Goal: Use online tool/utility: Use online tool/utility

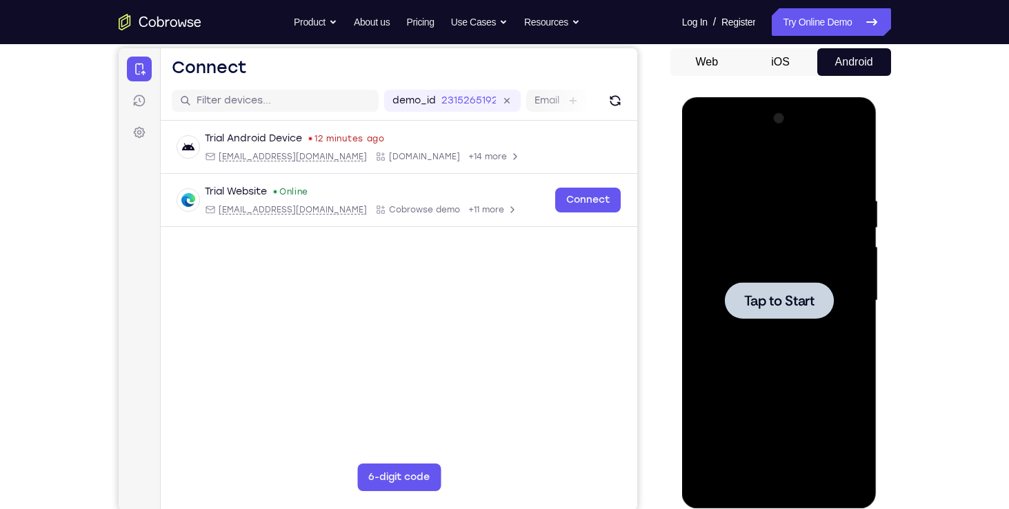
click at [793, 294] on span "Tap to Start" at bounding box center [779, 301] width 70 height 14
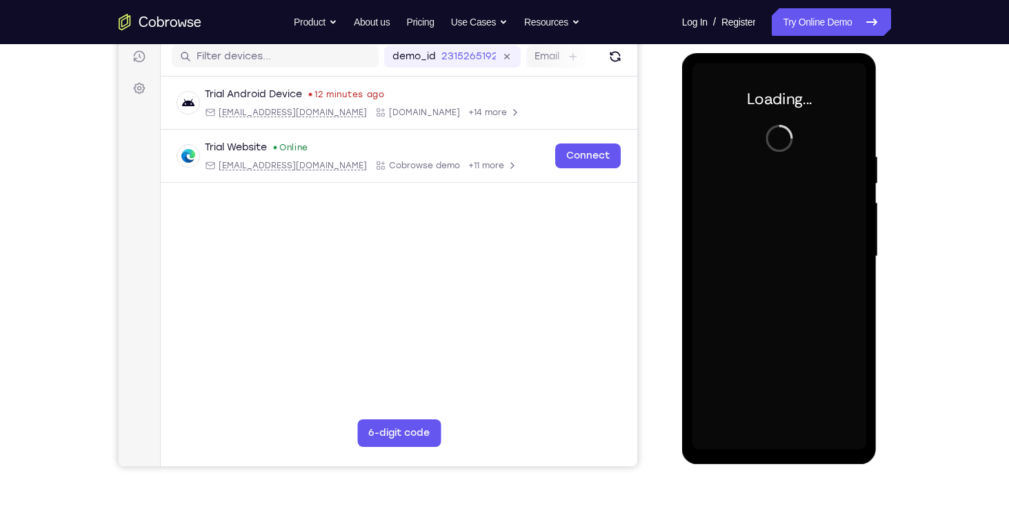
scroll to position [178, 0]
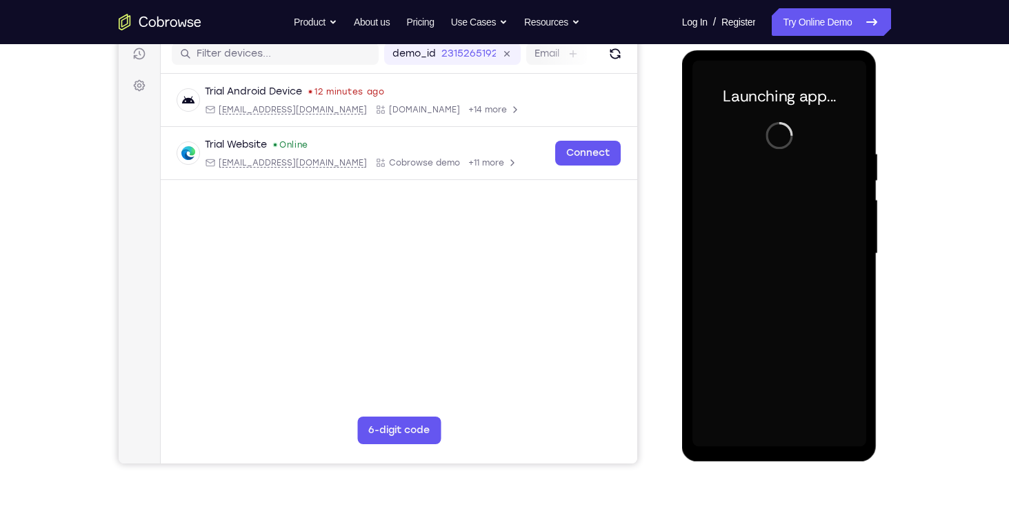
click at [771, 190] on div at bounding box center [780, 254] width 174 height 386
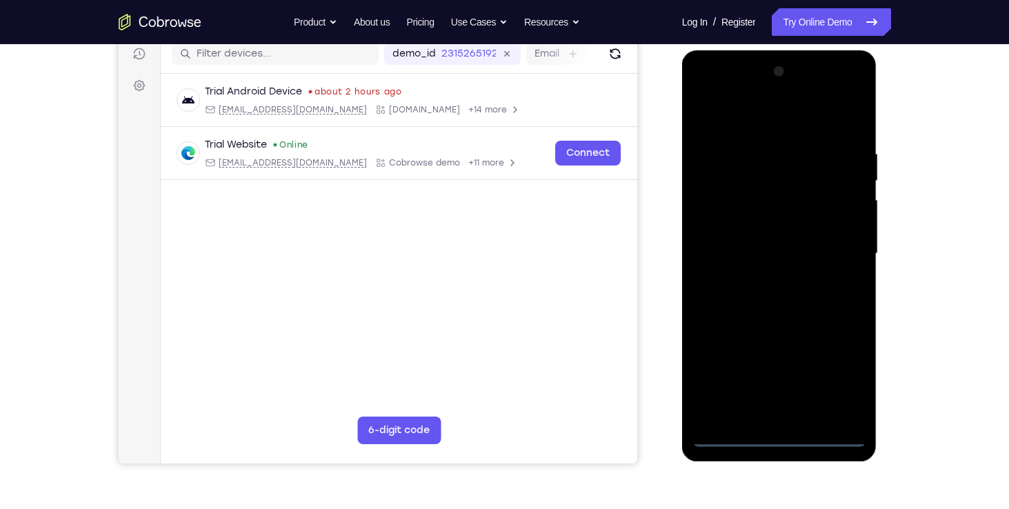
click at [776, 444] on div at bounding box center [780, 254] width 174 height 386
click at [837, 375] on div at bounding box center [780, 254] width 174 height 386
click at [704, 93] on div at bounding box center [780, 254] width 174 height 386
click at [837, 92] on div at bounding box center [780, 254] width 174 height 386
click at [853, 97] on div at bounding box center [780, 254] width 174 height 386
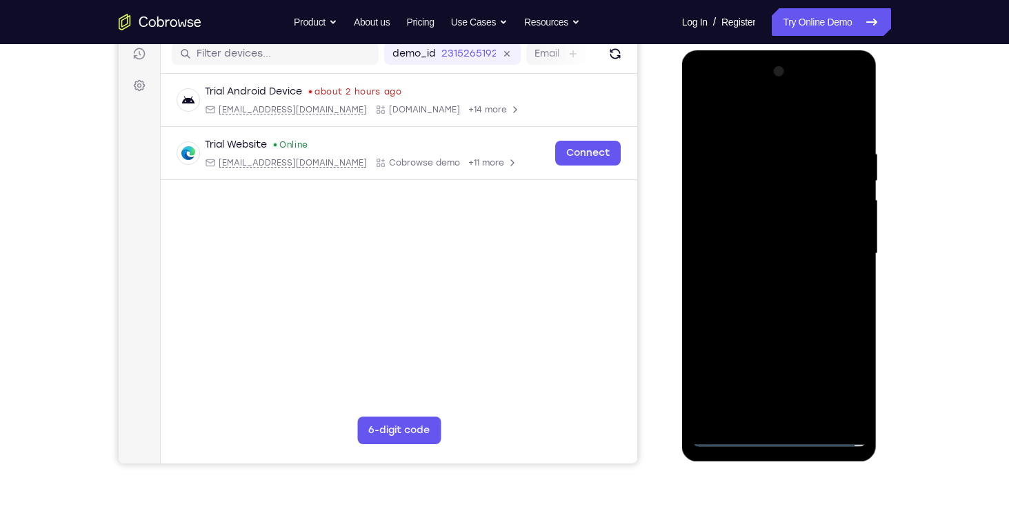
click at [807, 141] on div at bounding box center [780, 254] width 174 height 386
click at [834, 248] on div at bounding box center [780, 254] width 174 height 386
click at [764, 279] on div at bounding box center [780, 254] width 174 height 386
click at [771, 228] on div at bounding box center [780, 254] width 174 height 386
click at [791, 244] on div at bounding box center [780, 254] width 174 height 386
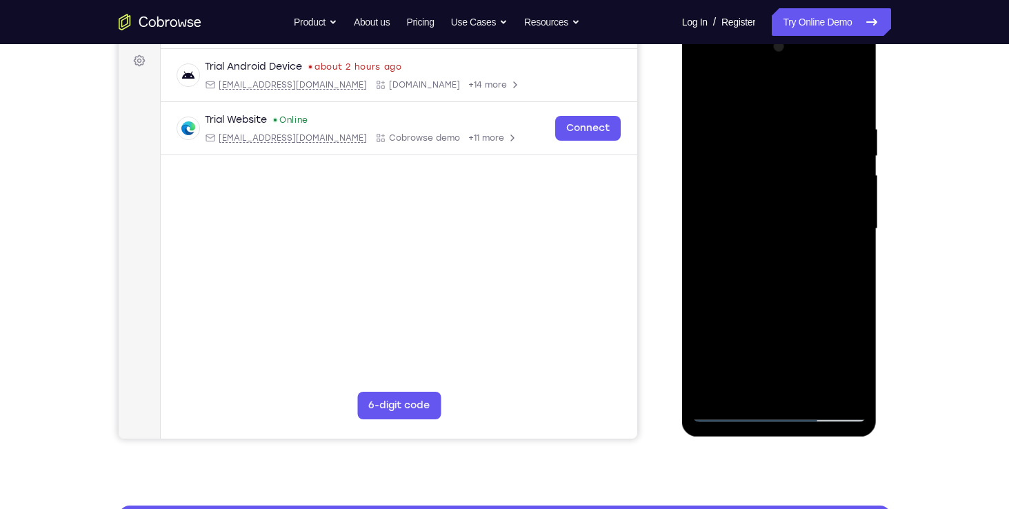
scroll to position [198, 0]
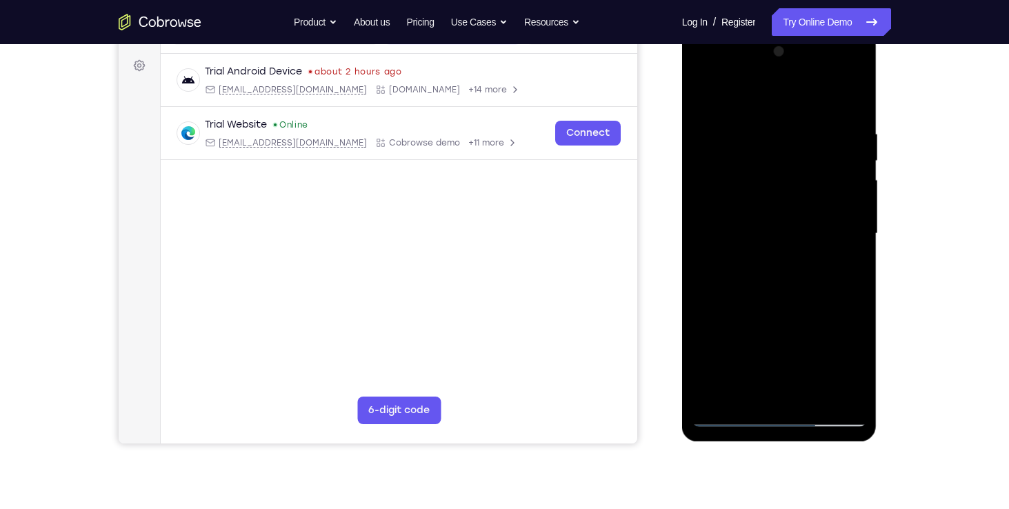
click at [760, 255] on div at bounding box center [780, 234] width 174 height 386
click at [778, 259] on div at bounding box center [780, 234] width 174 height 386
click at [779, 258] on div at bounding box center [780, 234] width 174 height 386
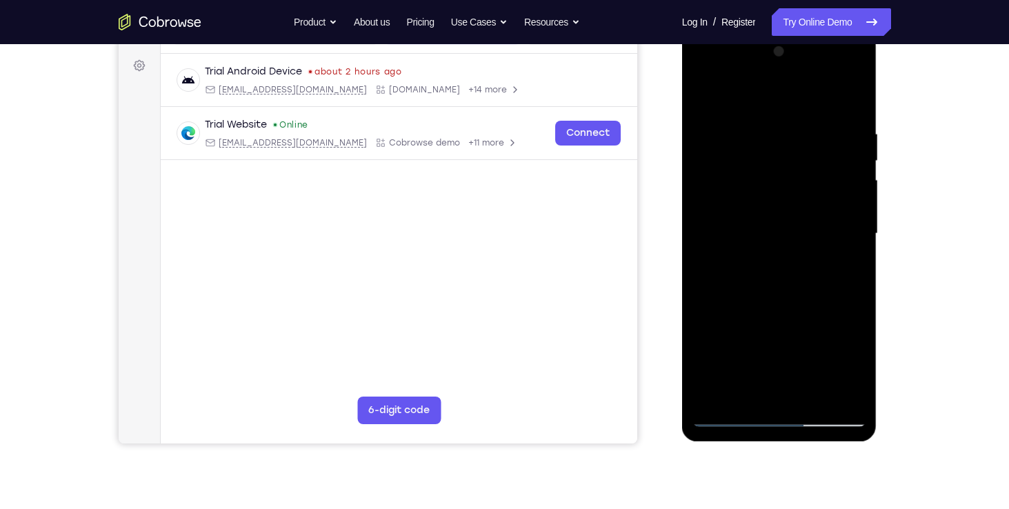
click at [779, 264] on div at bounding box center [780, 234] width 174 height 386
click at [779, 164] on div at bounding box center [780, 234] width 174 height 386
click at [661, 170] on div "Your Support Agent Your Customer Web iOS Android" at bounding box center [505, 189] width 773 height 510
click at [773, 239] on div at bounding box center [780, 234] width 174 height 386
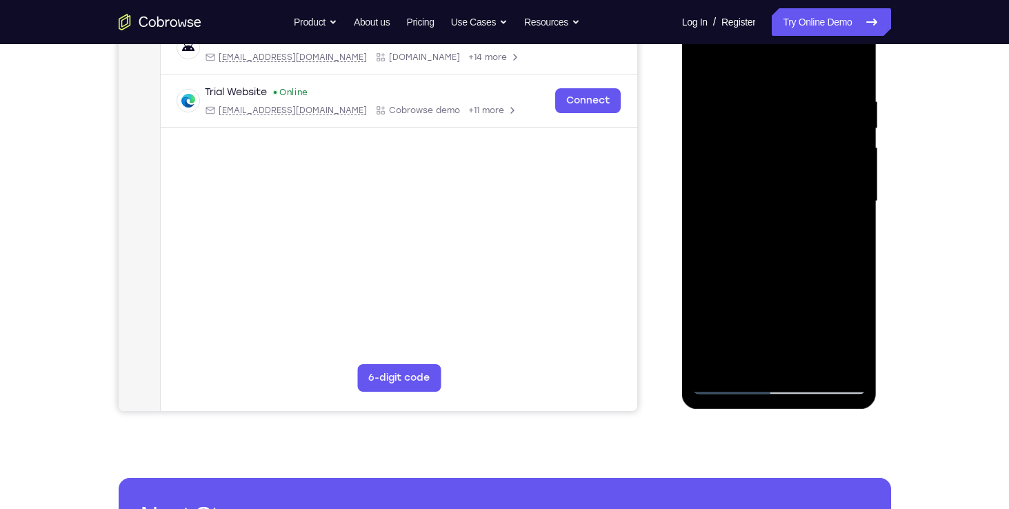
scroll to position [228, 0]
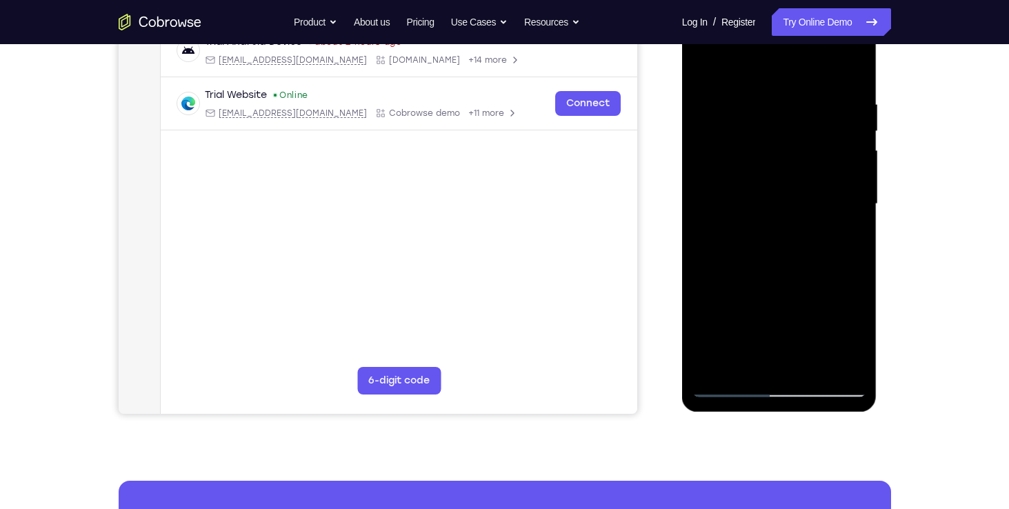
click at [775, 195] on div at bounding box center [780, 204] width 174 height 386
click at [786, 221] on div at bounding box center [780, 204] width 174 height 386
drag, startPoint x: 786, startPoint y: 221, endPoint x: 812, endPoint y: 187, distance: 42.8
click at [812, 187] on div at bounding box center [780, 204] width 174 height 386
click at [829, 156] on div at bounding box center [780, 204] width 174 height 386
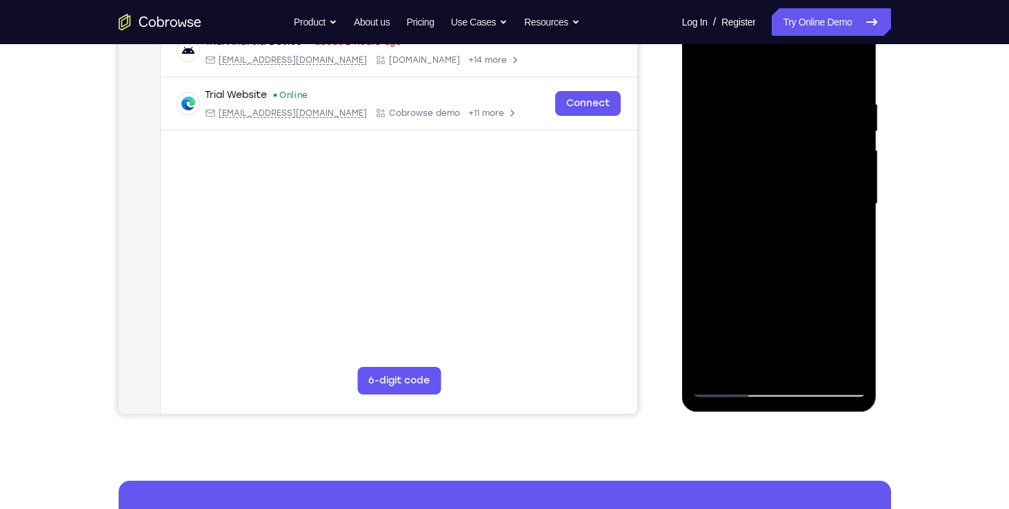
click at [800, 218] on div at bounding box center [780, 204] width 174 height 386
click at [789, 239] on div at bounding box center [780, 204] width 174 height 386
click at [788, 164] on div at bounding box center [780, 204] width 174 height 386
click at [787, 212] on div at bounding box center [780, 204] width 174 height 386
click at [787, 265] on div at bounding box center [780, 204] width 174 height 386
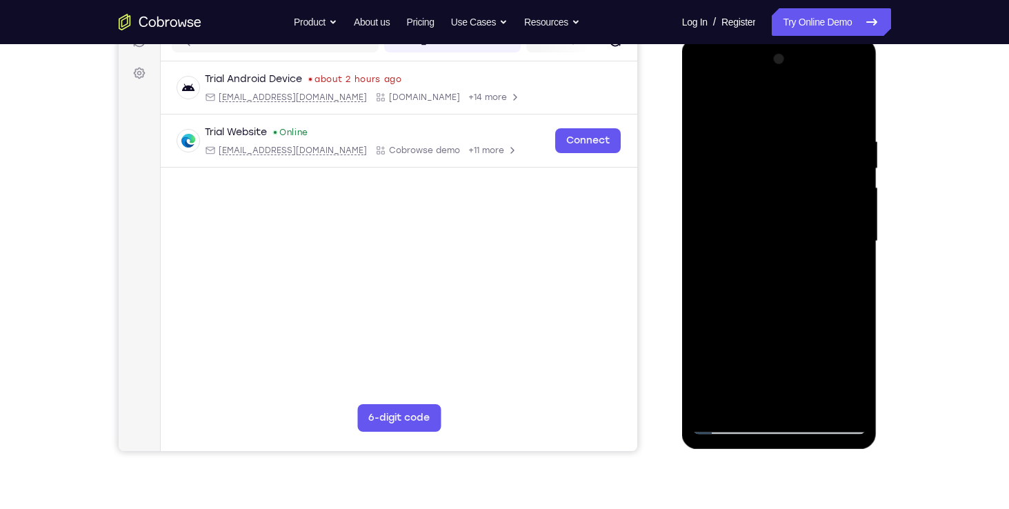
scroll to position [189, 0]
click at [772, 281] on div at bounding box center [780, 243] width 174 height 386
click at [791, 281] on div at bounding box center [780, 243] width 174 height 386
click at [785, 215] on div at bounding box center [780, 243] width 174 height 386
click at [789, 254] on div at bounding box center [780, 243] width 174 height 386
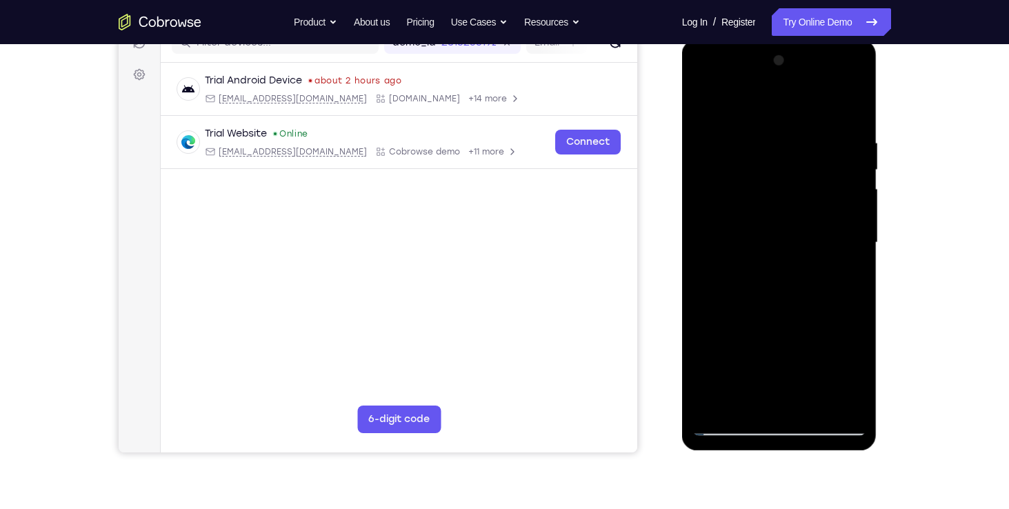
click at [793, 326] on div at bounding box center [780, 243] width 174 height 386
click at [765, 404] on div at bounding box center [780, 243] width 174 height 386
click at [765, 273] on div at bounding box center [780, 243] width 174 height 386
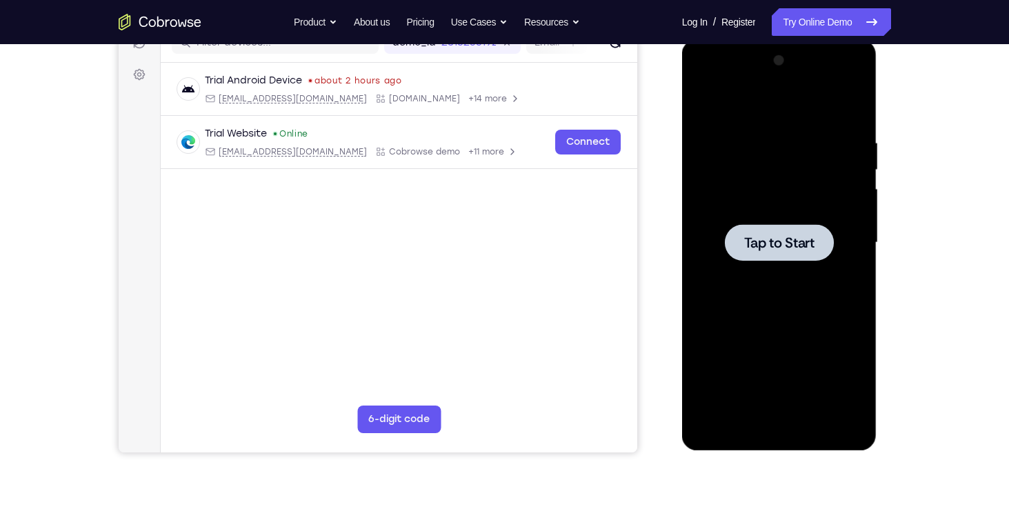
click at [801, 241] on span "Tap to Start" at bounding box center [779, 243] width 70 height 14
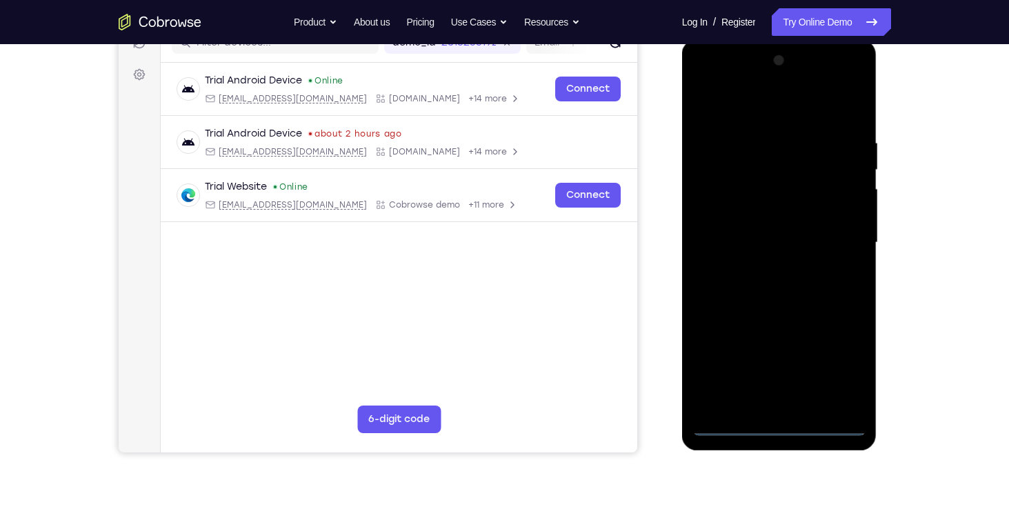
click at [780, 427] on div at bounding box center [780, 243] width 174 height 386
click at [843, 373] on div at bounding box center [780, 243] width 174 height 386
click at [803, 112] on div at bounding box center [780, 243] width 174 height 386
click at [831, 231] on div at bounding box center [780, 243] width 174 height 386
click at [768, 268] on div at bounding box center [780, 243] width 174 height 386
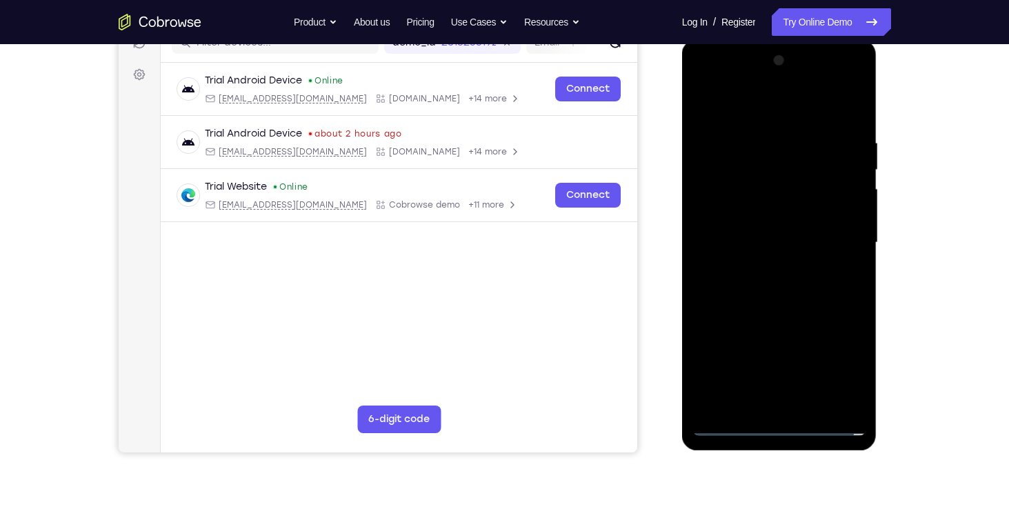
click at [756, 230] on div at bounding box center [780, 243] width 174 height 386
click at [740, 212] on div at bounding box center [780, 243] width 174 height 386
click at [764, 241] on div at bounding box center [780, 243] width 174 height 386
click at [762, 298] on div at bounding box center [780, 243] width 174 height 386
click at [818, 238] on div at bounding box center [780, 243] width 174 height 386
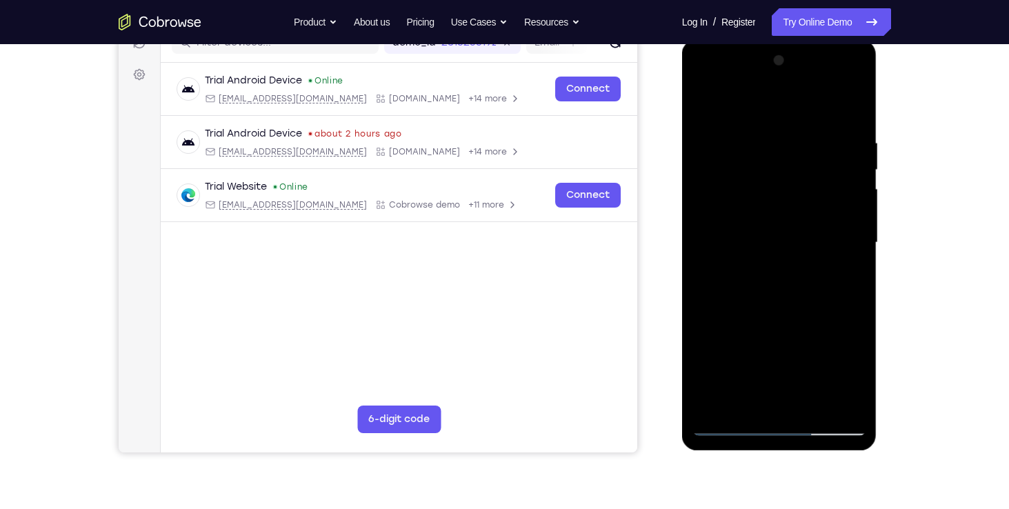
click at [818, 238] on div at bounding box center [780, 243] width 174 height 386
click at [798, 286] on div at bounding box center [780, 243] width 174 height 386
click at [788, 309] on div at bounding box center [780, 243] width 174 height 386
click at [780, 182] on div at bounding box center [780, 243] width 174 height 386
click at [773, 203] on div at bounding box center [780, 243] width 174 height 386
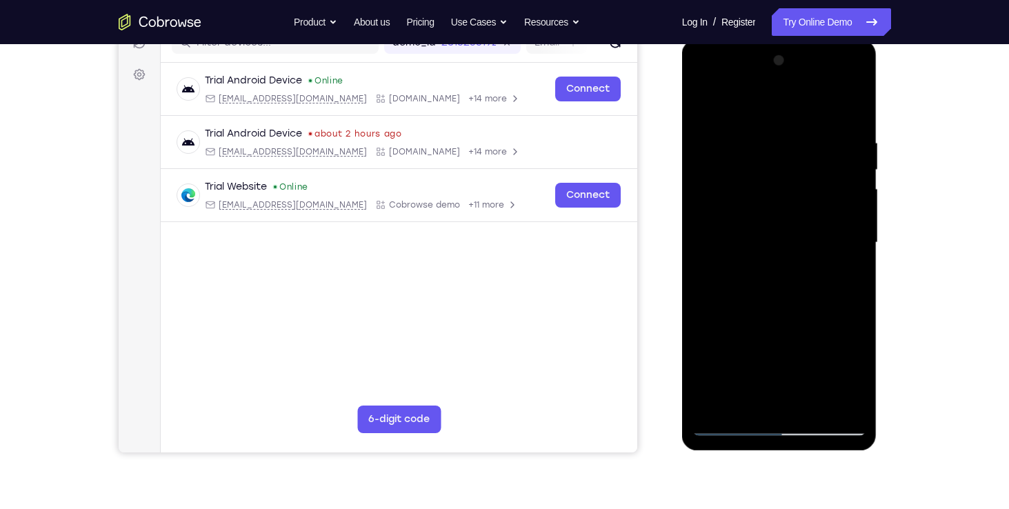
click at [779, 302] on div at bounding box center [780, 243] width 174 height 386
click at [810, 207] on div at bounding box center [780, 243] width 174 height 386
click at [793, 306] on div at bounding box center [780, 243] width 174 height 386
click at [800, 184] on div at bounding box center [780, 243] width 174 height 386
click at [787, 201] on div at bounding box center [780, 243] width 174 height 386
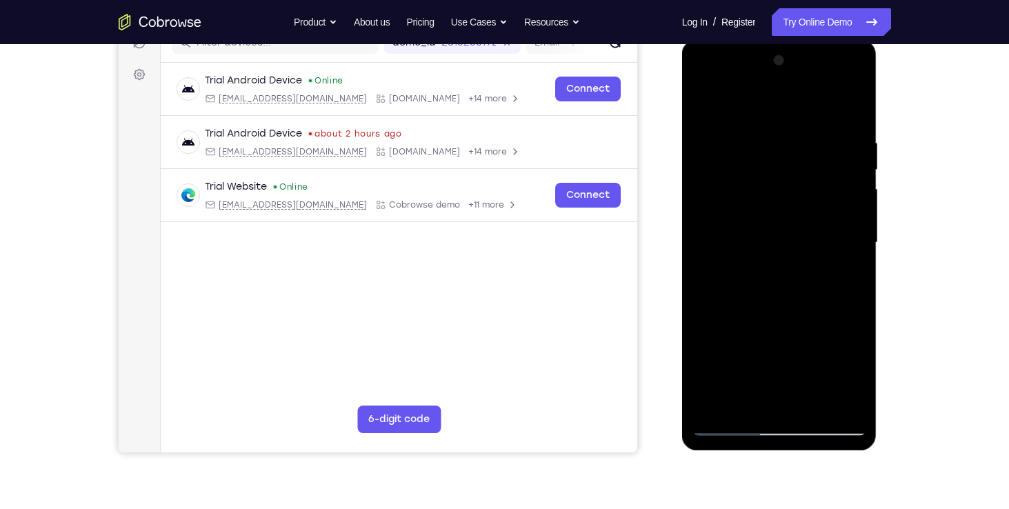
click at [764, 210] on div at bounding box center [780, 243] width 174 height 386
click at [760, 236] on div at bounding box center [780, 243] width 174 height 386
click at [781, 281] on div at bounding box center [780, 243] width 174 height 386
